Goal: Transaction & Acquisition: Purchase product/service

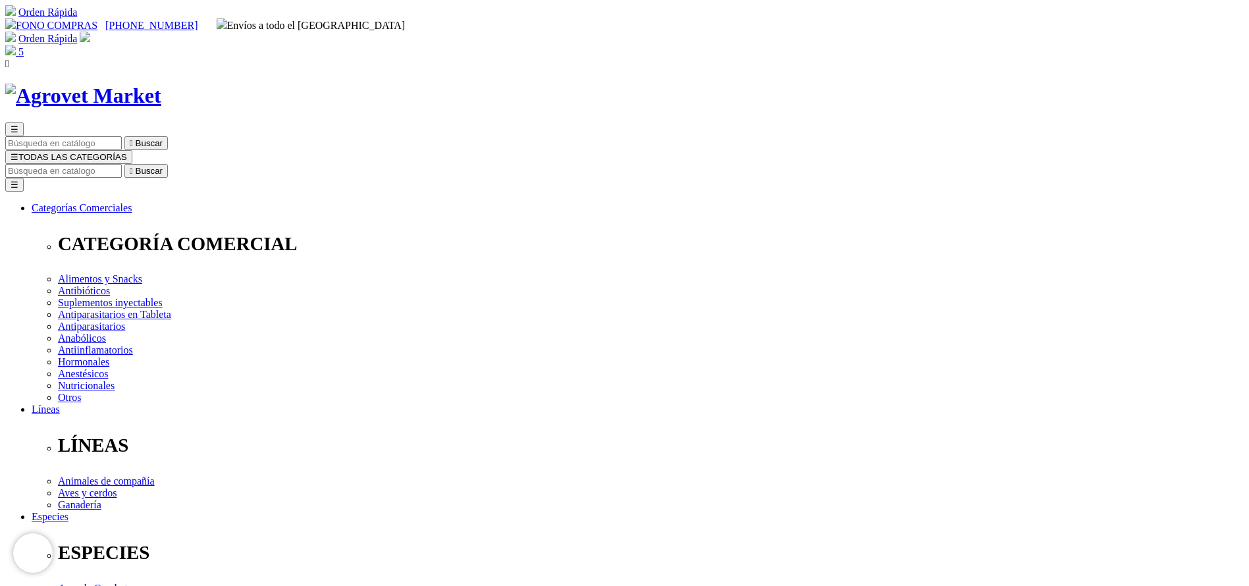
select select "83"
type input "trive"
click at [124, 164] on button " Buscar" at bounding box center [145, 171] width 43 height 14
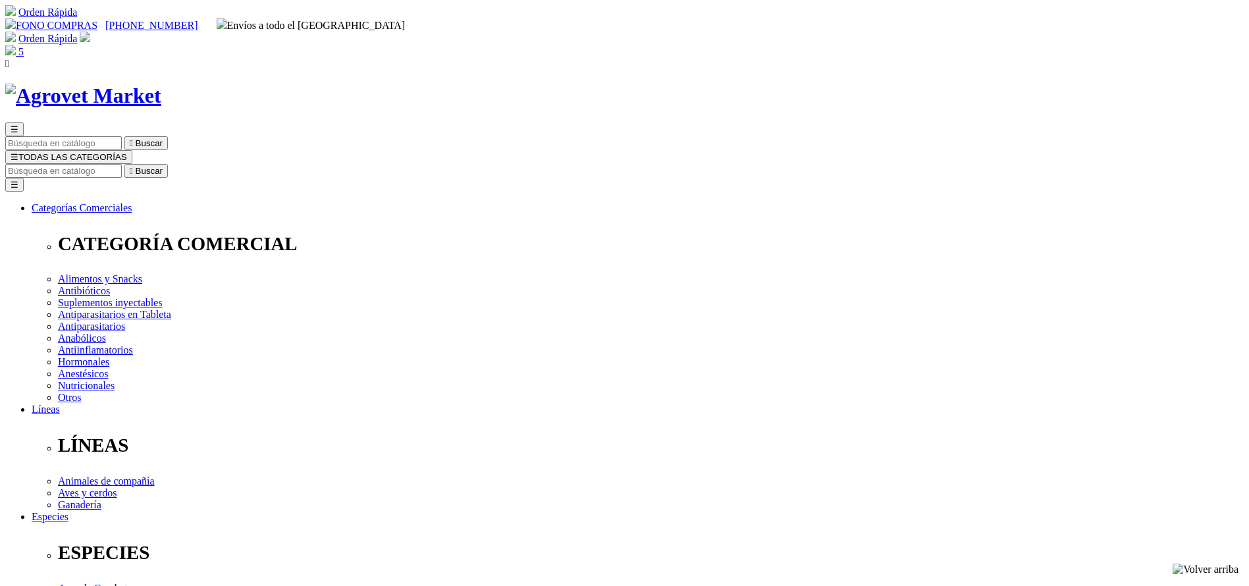
select select "36"
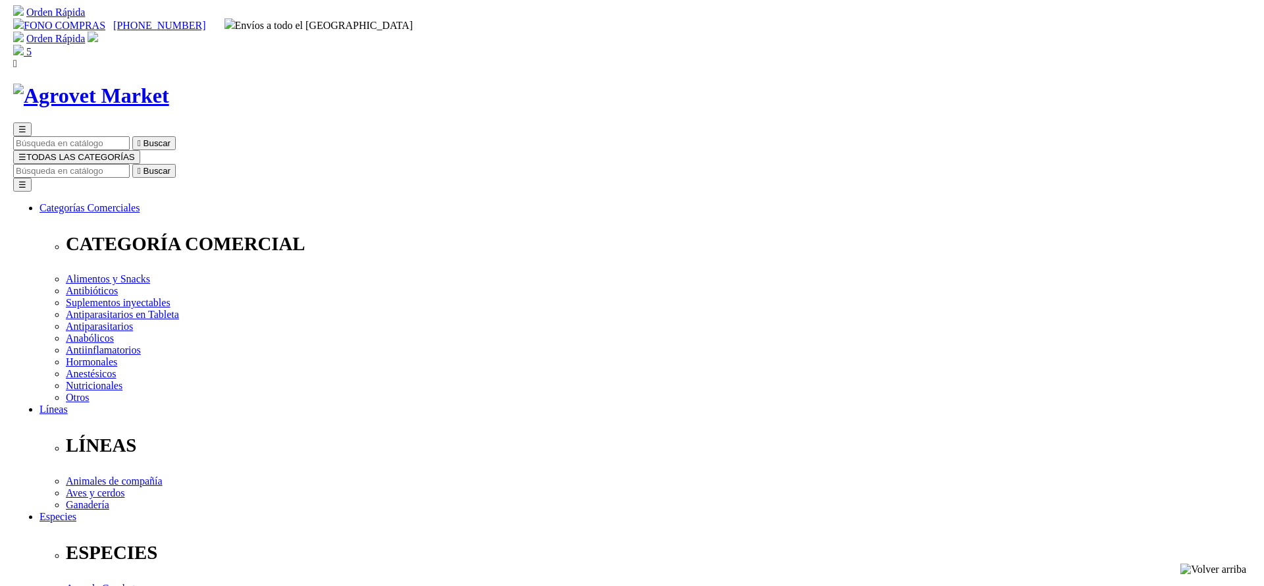
scroll to position [99, 0]
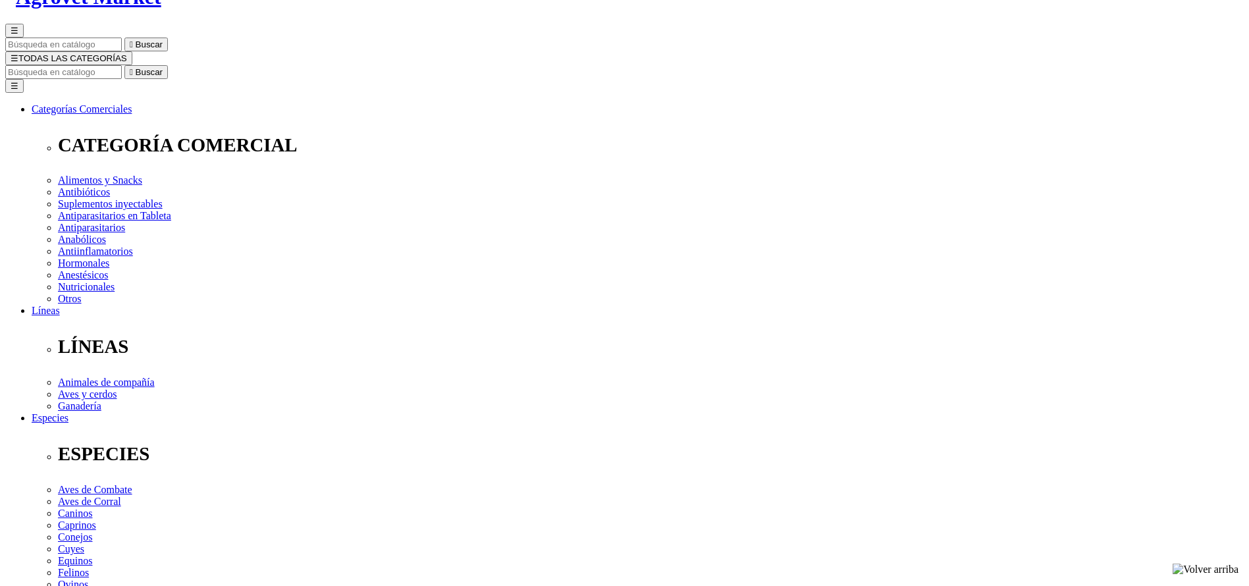
select select "36"
type input "1"
select select "36"
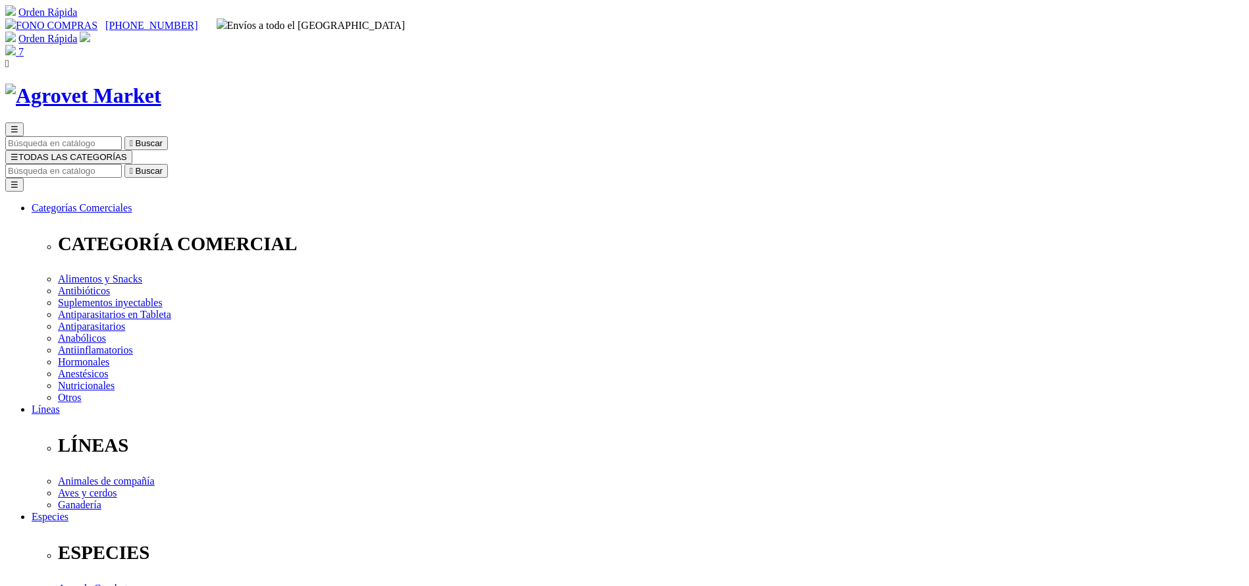
click at [122, 164] on input "Buscar" at bounding box center [63, 171] width 117 height 14
select select "36"
type input "adefor"
click at [124, 164] on button " Buscar" at bounding box center [145, 171] width 43 height 14
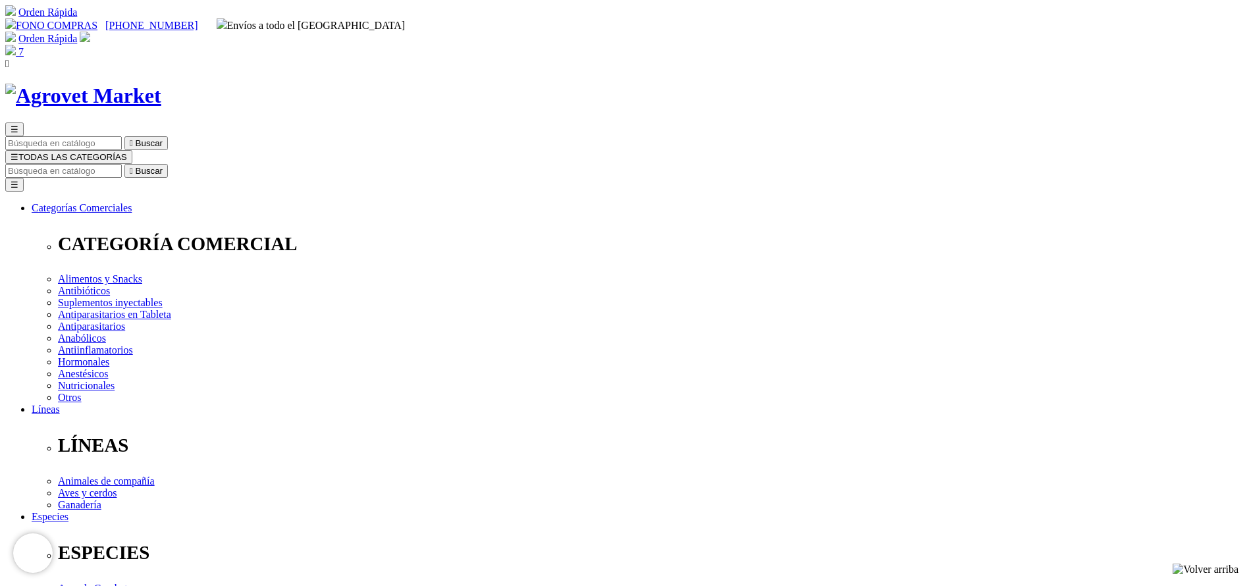
select select "4"
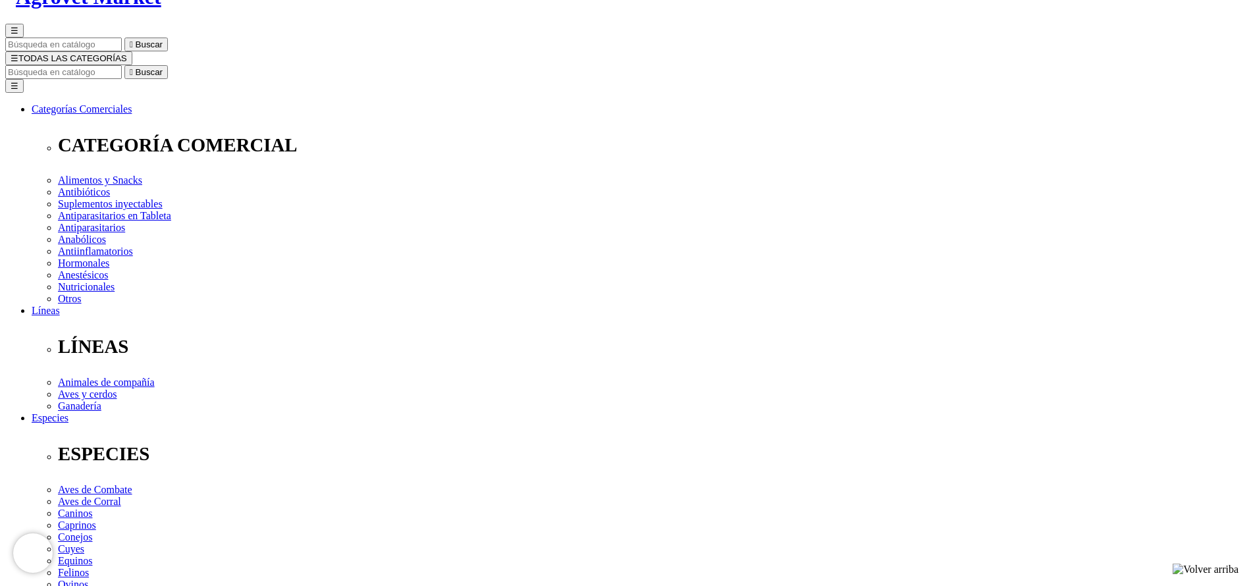
select select "4"
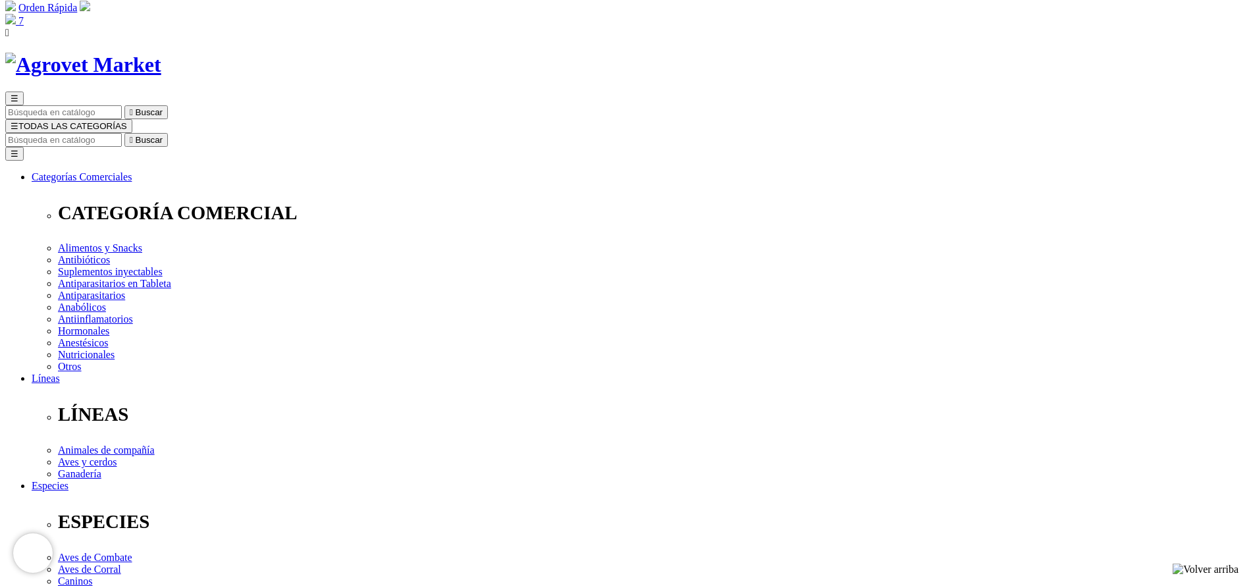
scroll to position [0, 0]
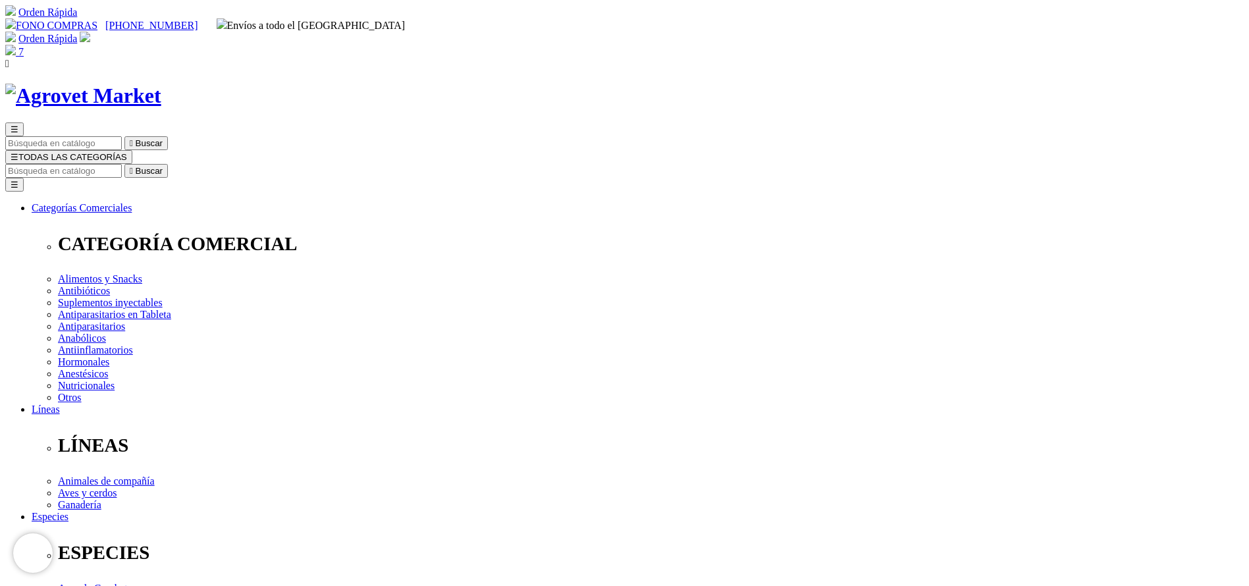
click at [122, 164] on input "Buscar" at bounding box center [63, 171] width 117 height 14
type input "adefo"
select select "4"
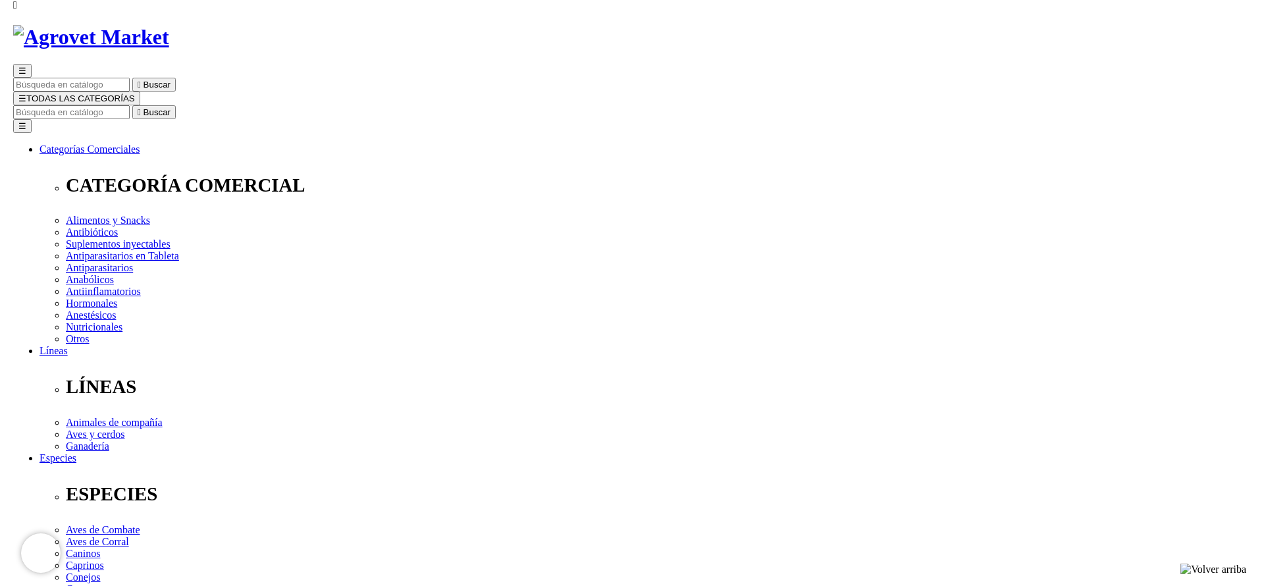
scroll to position [99, 0]
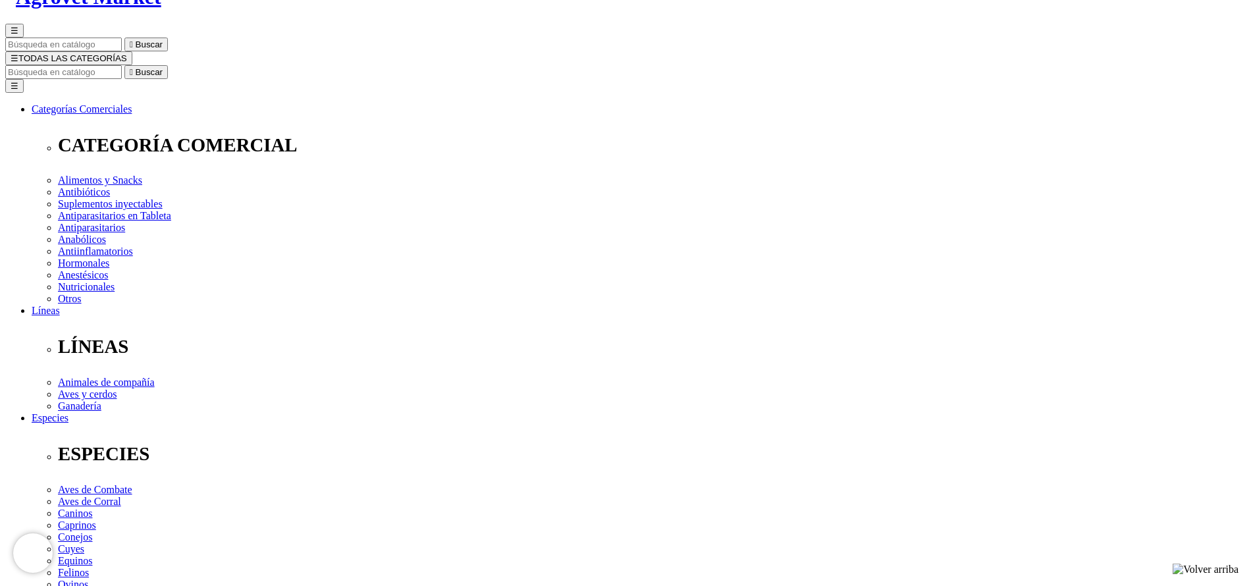
select select "4"
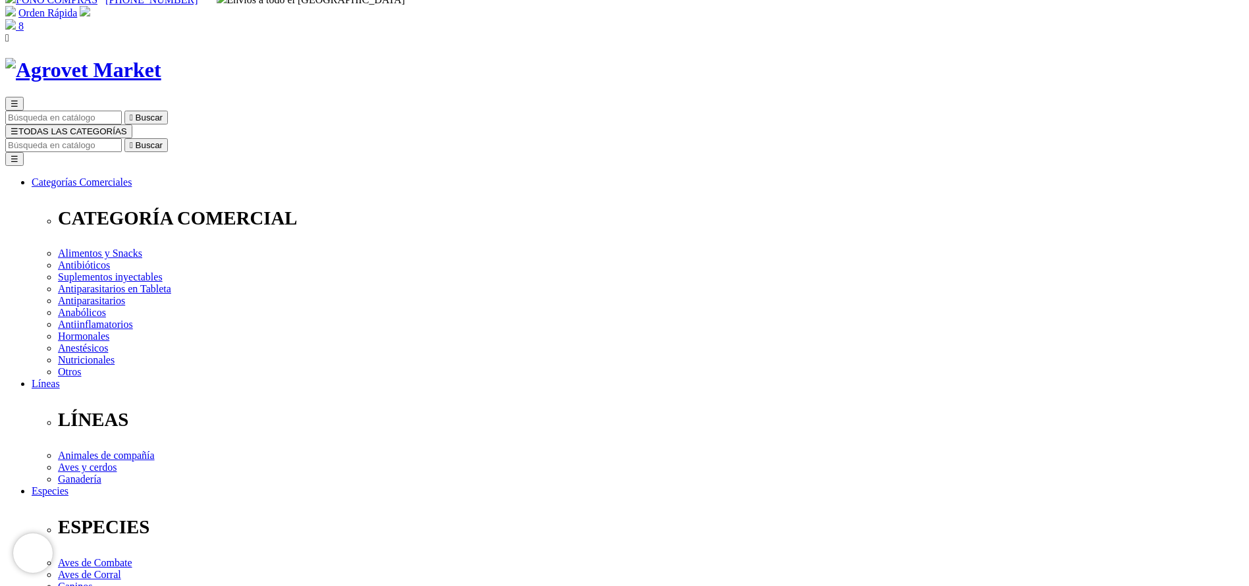
scroll to position [0, 0]
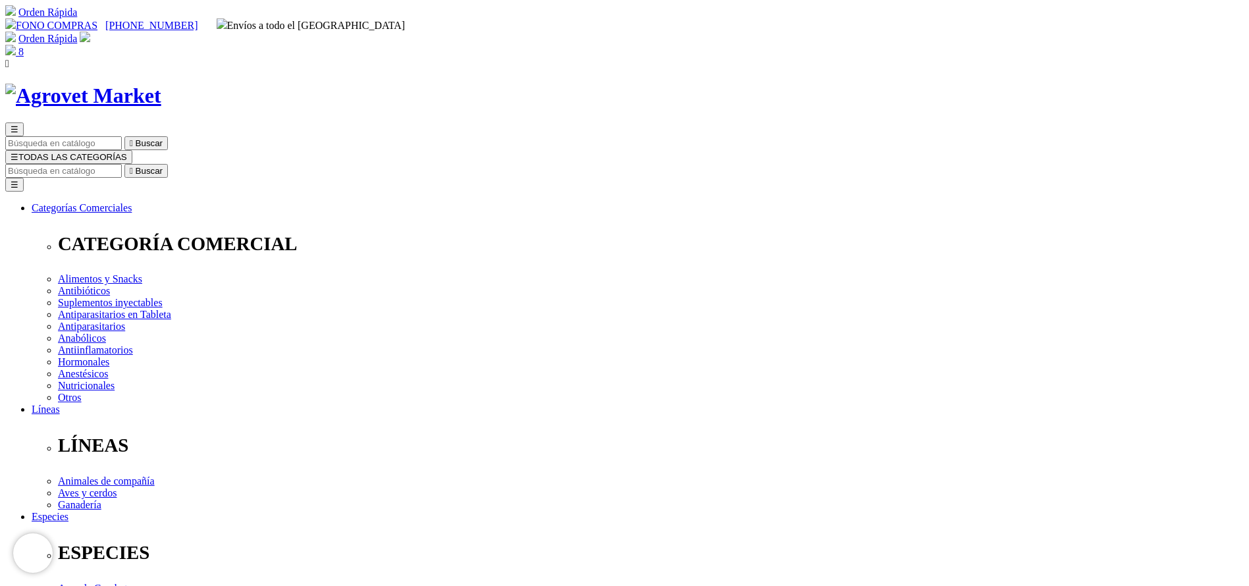
click at [122, 164] on input "Buscar" at bounding box center [63, 171] width 117 height 14
select select "4"
type input "cato"
click at [124, 164] on button " Buscar" at bounding box center [145, 171] width 43 height 14
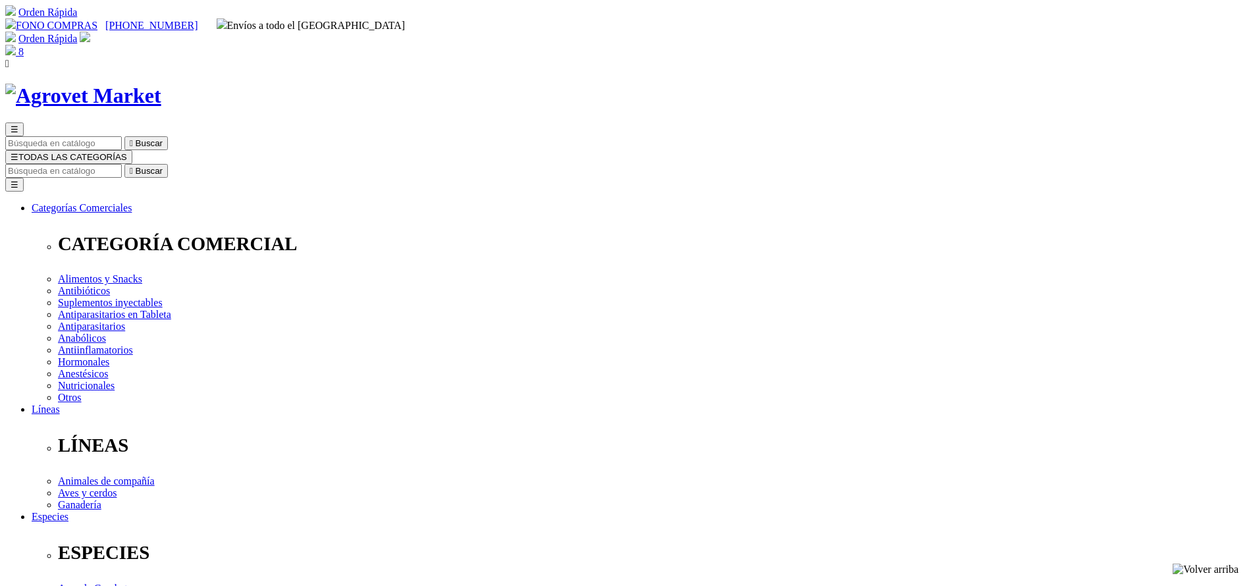
drag, startPoint x: 815, startPoint y: 393, endPoint x: 811, endPoint y: 406, distance: 13.7
select select "4"
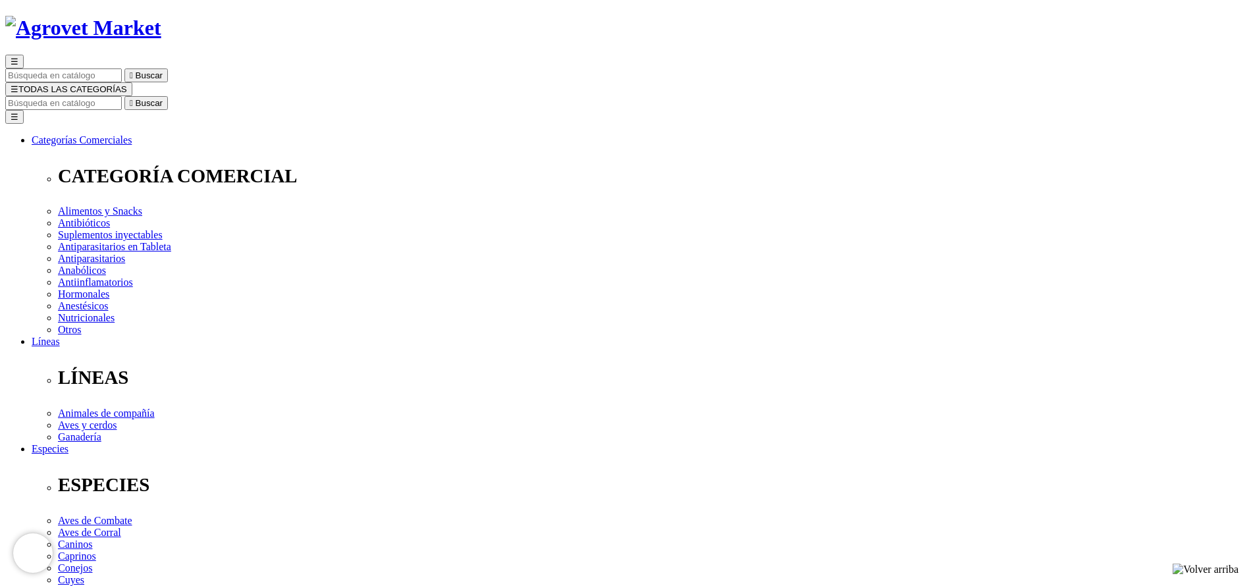
scroll to position [99, 0]
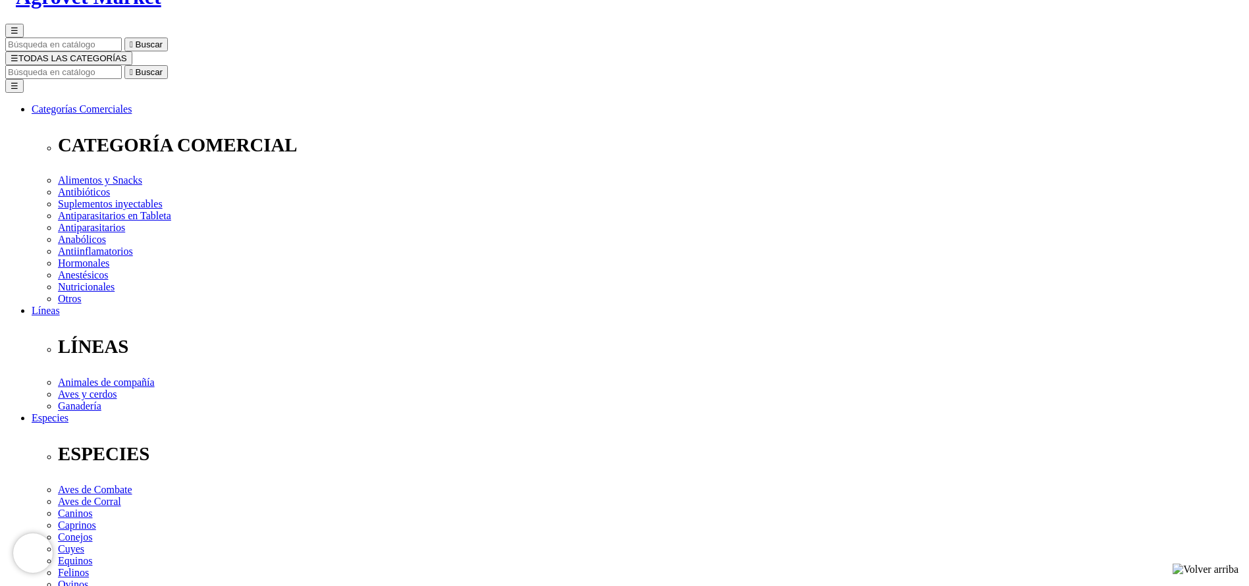
select select "4"
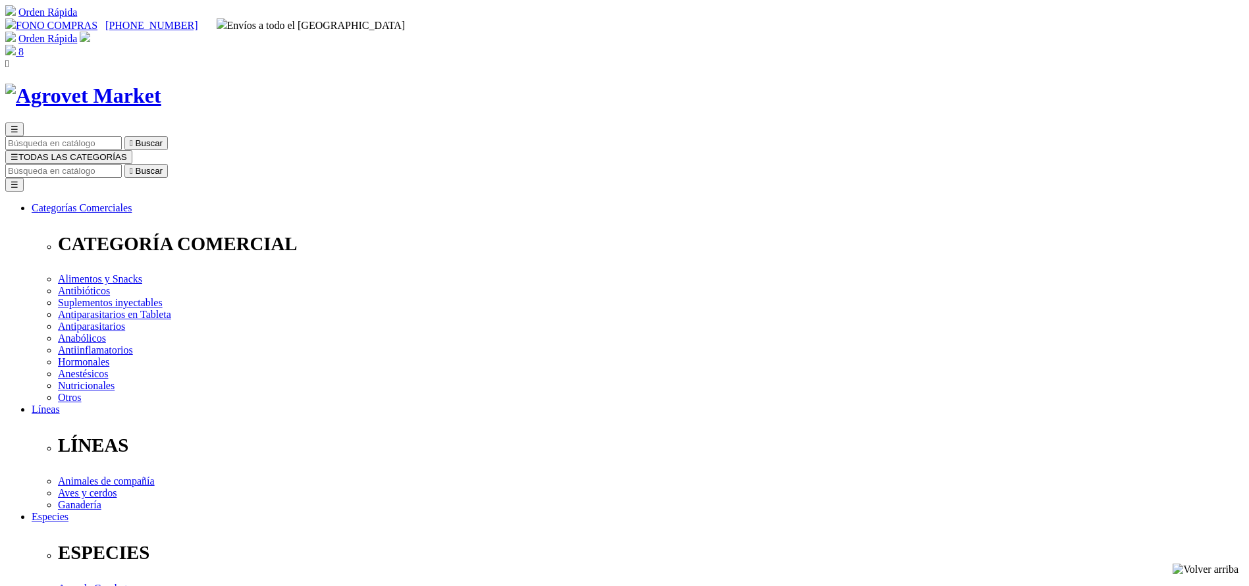
drag, startPoint x: 0, startPoint y: 0, endPoint x: 851, endPoint y: 315, distance: 907.1
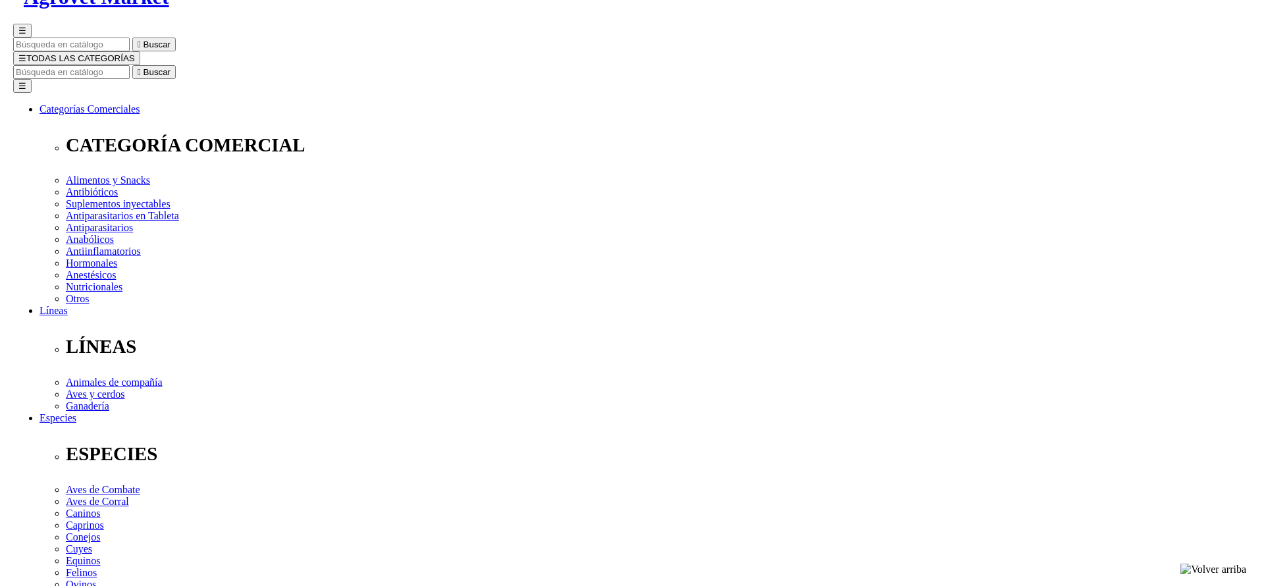
scroll to position [99, 0]
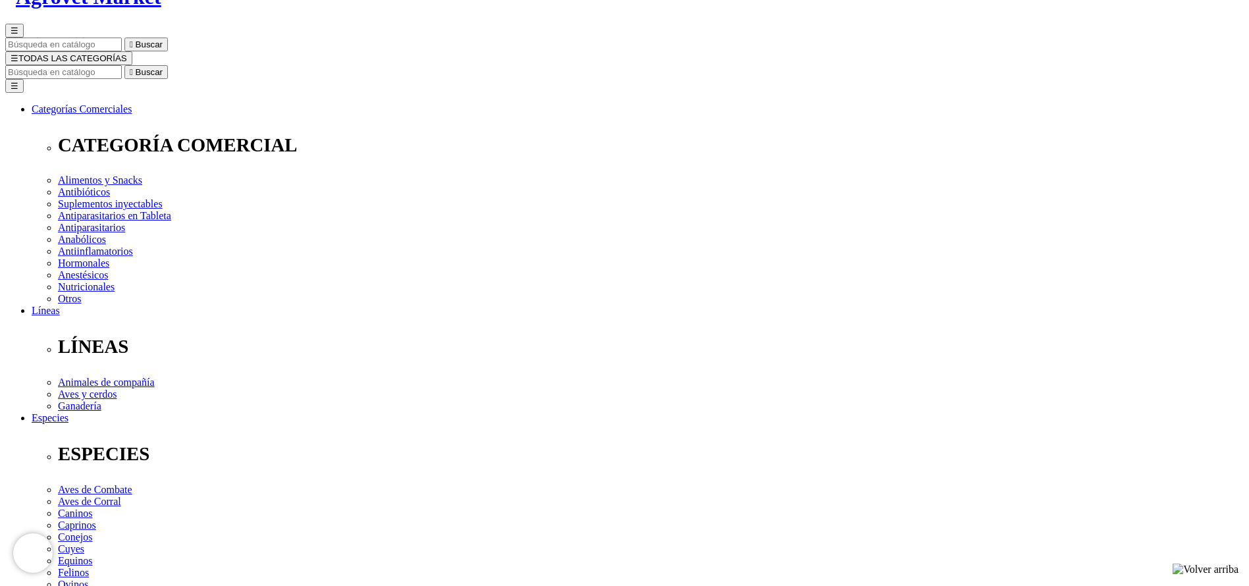
select select "4"
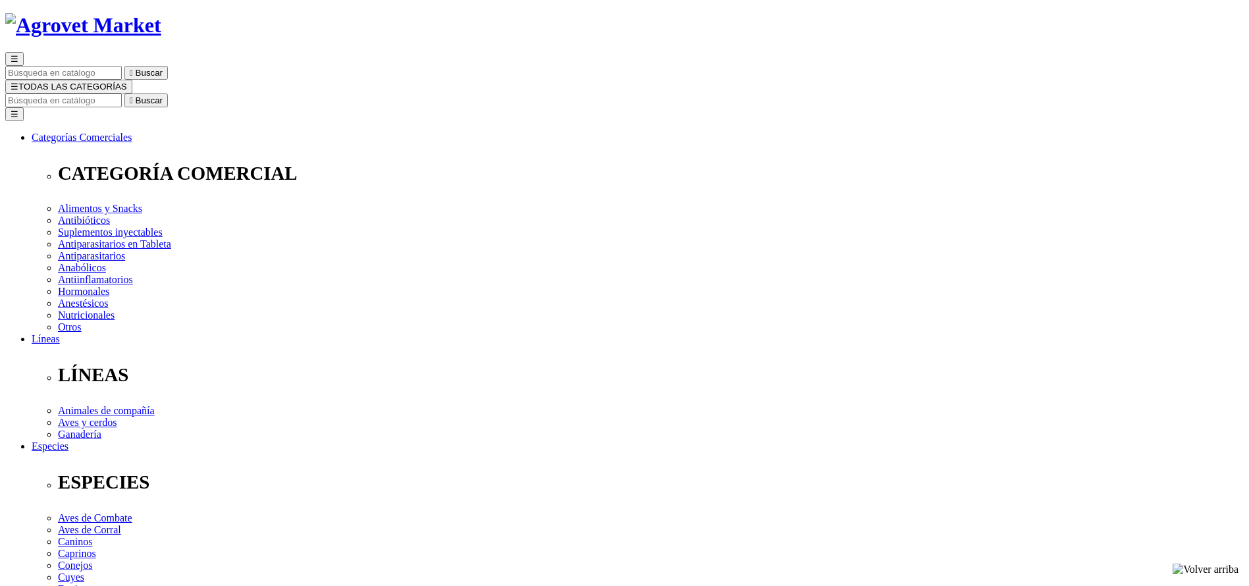
scroll to position [99, 0]
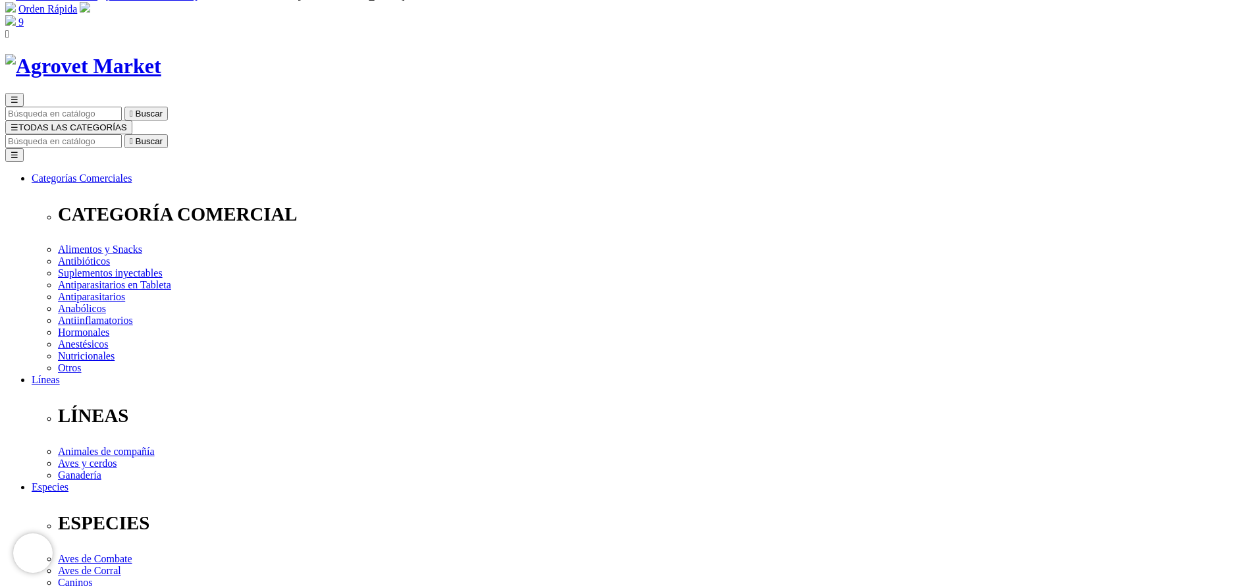
scroll to position [0, 0]
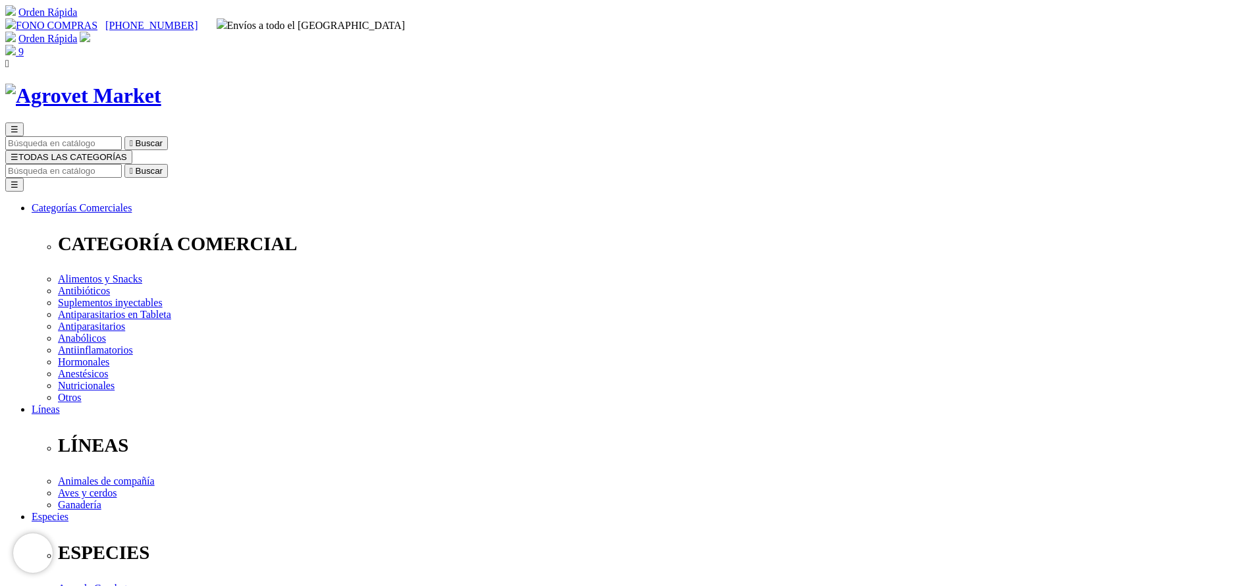
click at [122, 164] on input "Buscar" at bounding box center [63, 171] width 117 height 14
type input "oxante"
click at [124, 164] on button " Buscar" at bounding box center [145, 171] width 43 height 14
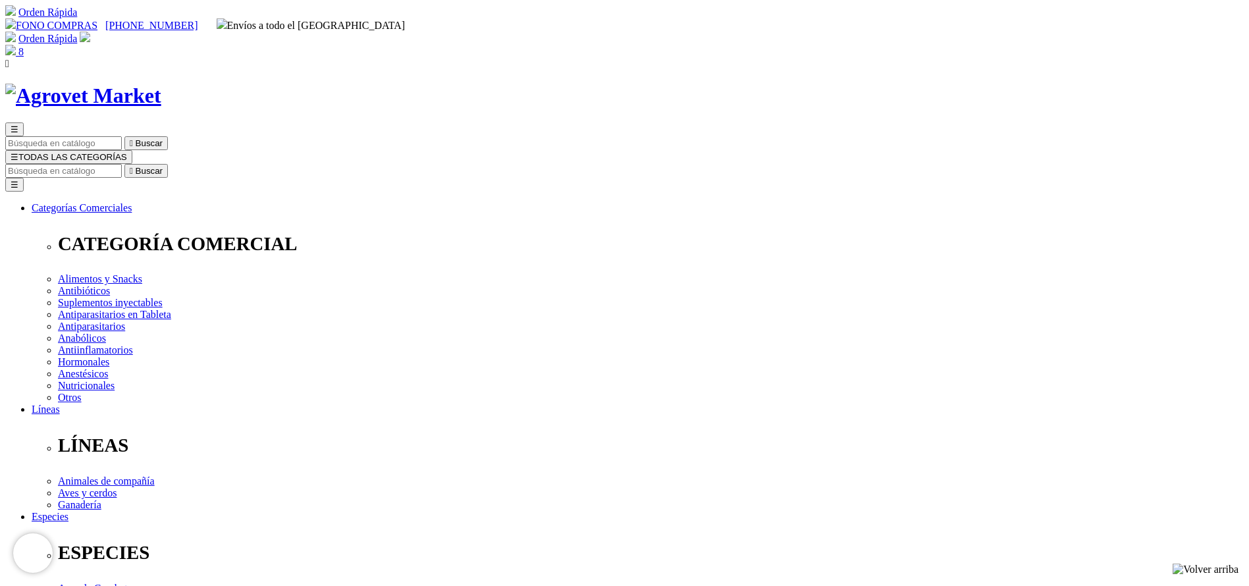
select select "90"
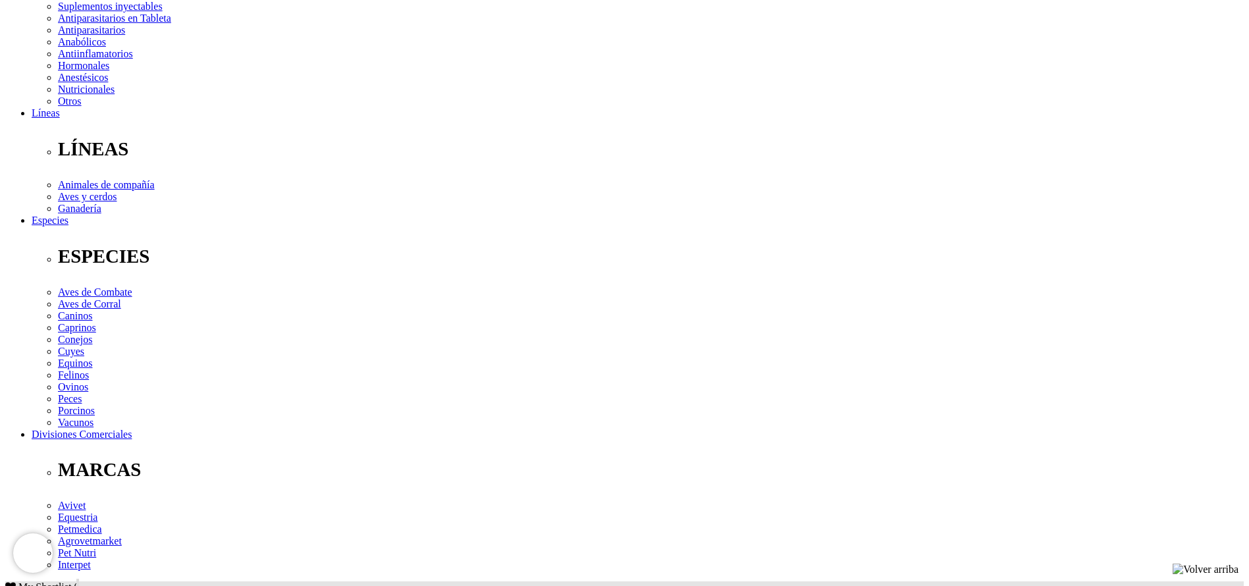
select select "90"
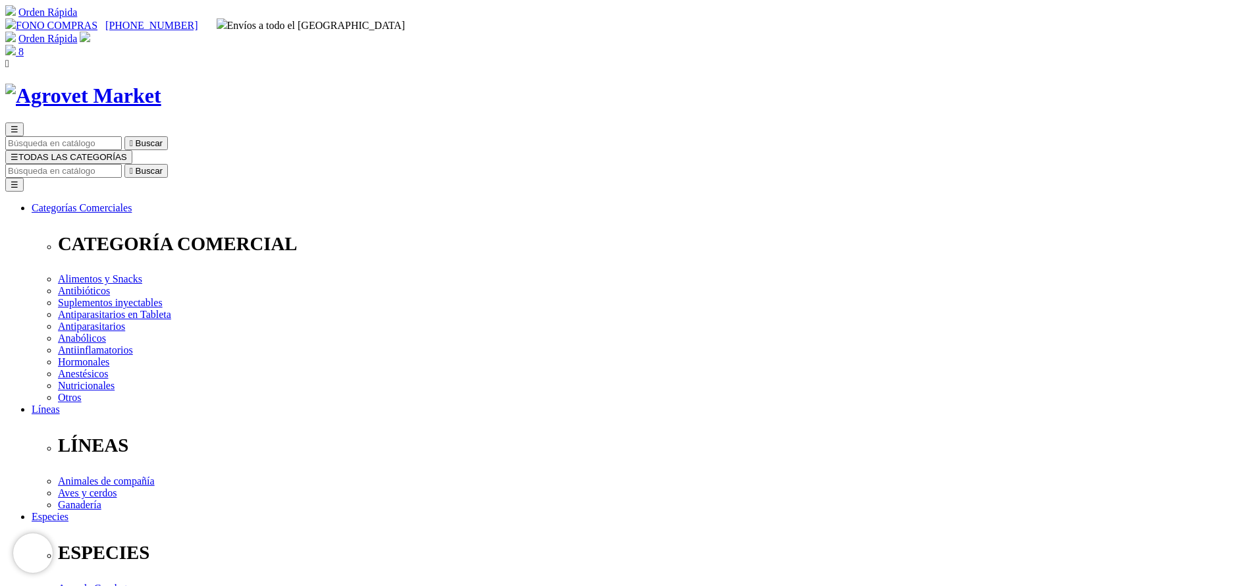
drag, startPoint x: 986, startPoint y: 29, endPoint x: 986, endPoint y: 19, distance: 9.9
click at [986, 22] on nav "Orden Rápida FONO COMPRAS +51 998162160 Envíos a todo el Perú Orden Rápida Bien…" at bounding box center [624, 37] width 1239 height 65
click at [24, 46] on span "8" at bounding box center [20, 51] width 5 height 11
click at [122, 164] on input "Buscar" at bounding box center [63, 171] width 117 height 14
type input "flor"
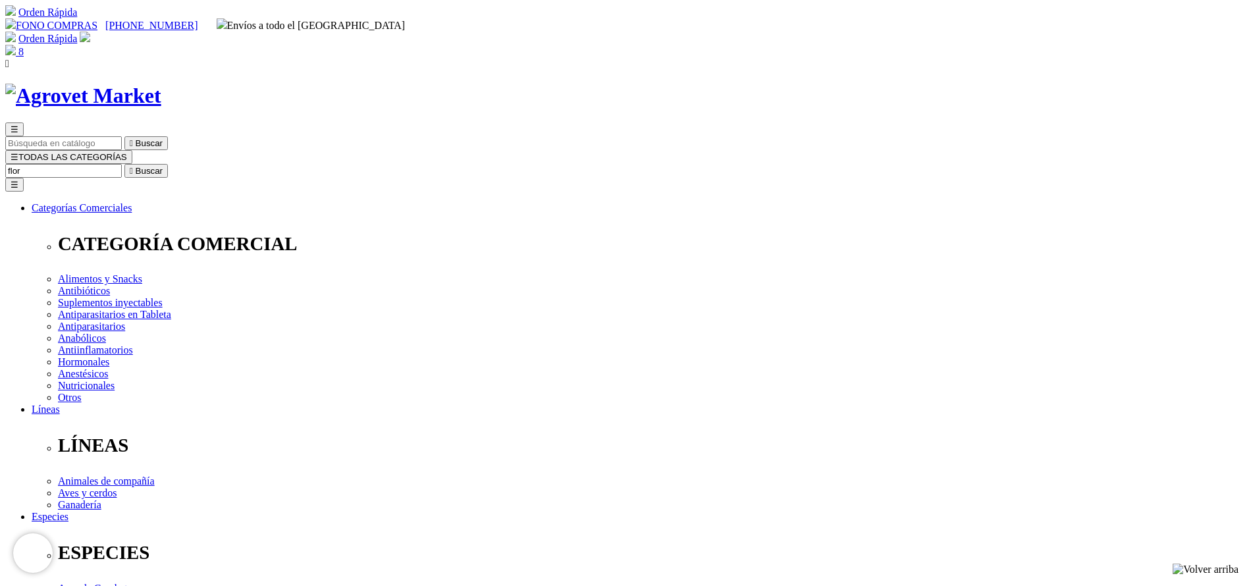
click at [124, 164] on button " Buscar" at bounding box center [145, 171] width 43 height 14
select select "84"
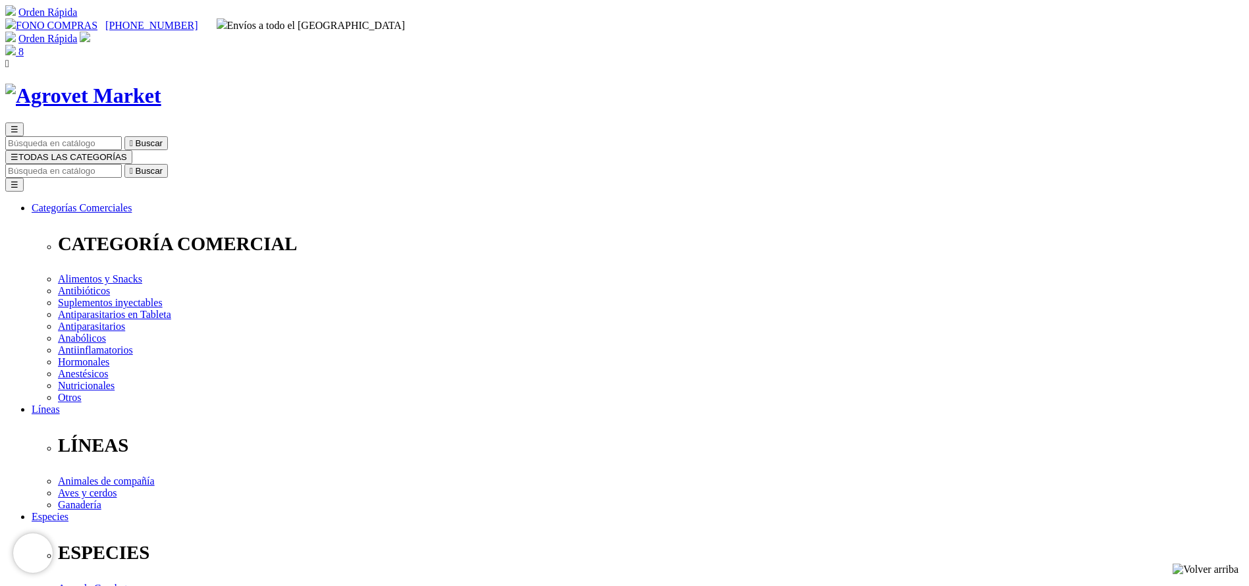
select select "84"
copy div "Floraviva® 12 Cepas Pasta - Vencimiento [DATE]"
